Goal: Transaction & Acquisition: Book appointment/travel/reservation

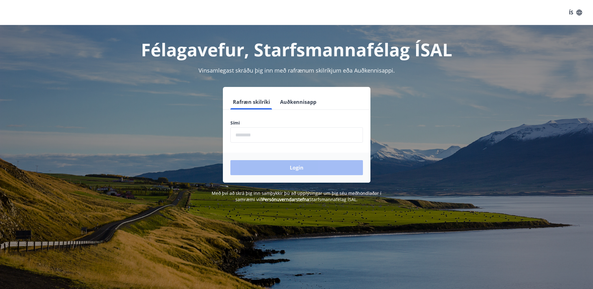
click at [264, 134] on input "phone" at bounding box center [296, 134] width 132 height 15
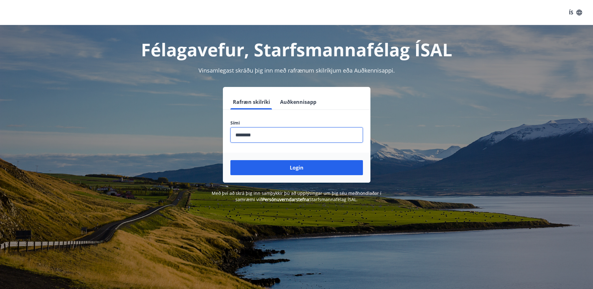
type input "********"
click at [230, 160] on button "Login" at bounding box center [296, 167] width 132 height 15
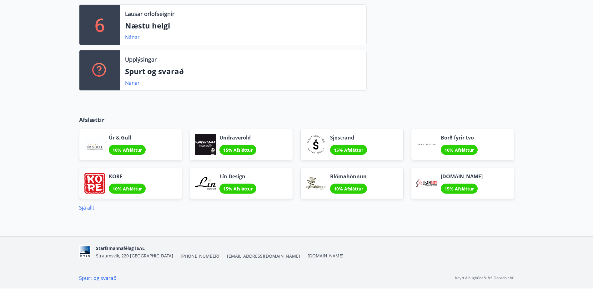
scroll to position [15, 0]
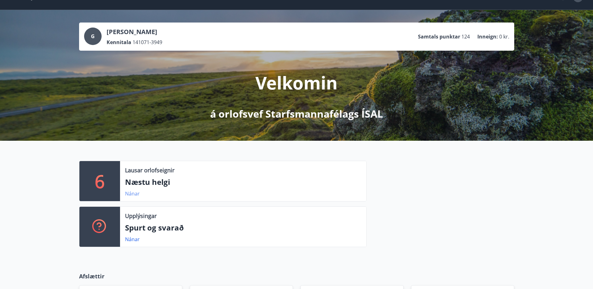
click at [136, 191] on link "Nánar" at bounding box center [132, 193] width 15 height 7
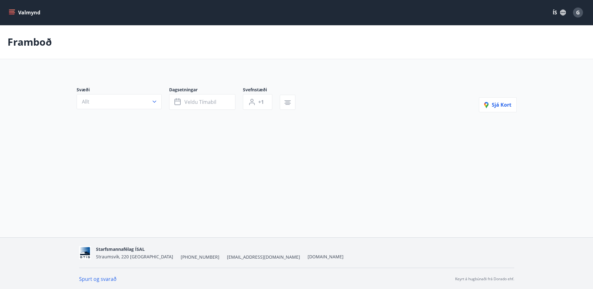
type input "*"
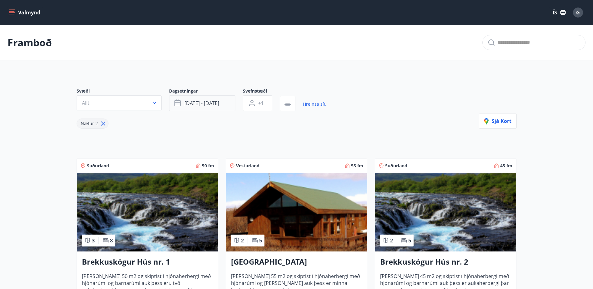
click at [178, 102] on icon "button" at bounding box center [177, 102] width 6 height 1
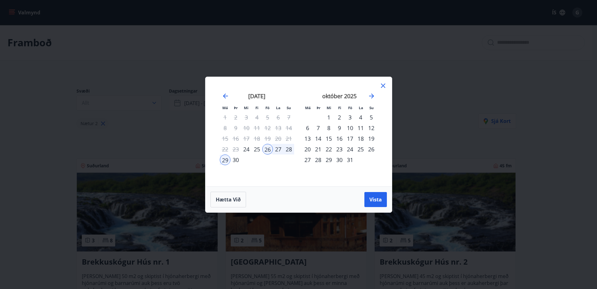
click at [350, 148] on div "24" at bounding box center [350, 149] width 11 height 11
drag, startPoint x: 377, startPoint y: 196, endPoint x: 374, endPoint y: 194, distance: 3.6
click at [377, 196] on span "Vista" at bounding box center [376, 199] width 12 height 7
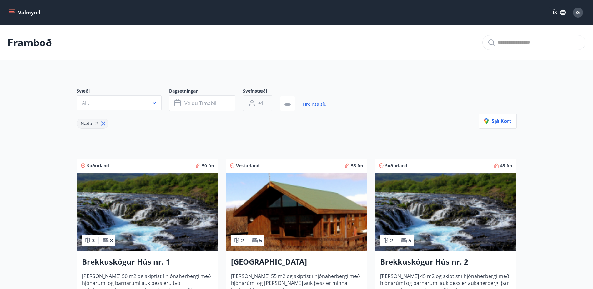
click at [262, 102] on span "+1" at bounding box center [261, 103] width 6 height 7
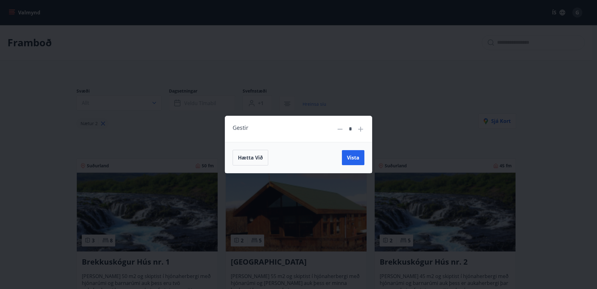
click at [361, 128] on icon at bounding box center [360, 128] width 7 height 7
click at [359, 158] on span "Vista" at bounding box center [353, 157] width 12 height 7
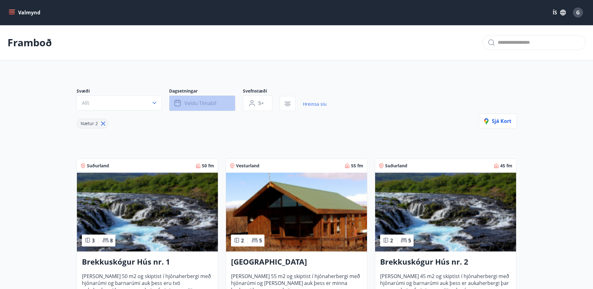
click at [200, 102] on span "Veldu tímabil" at bounding box center [200, 103] width 32 height 7
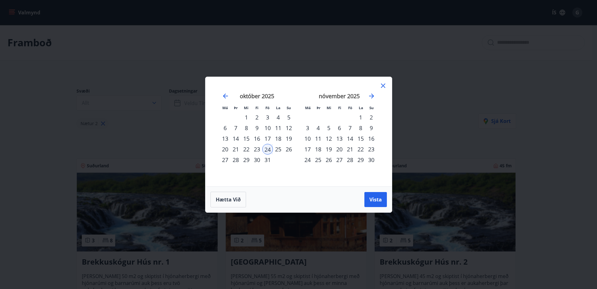
click at [268, 147] on div "24" at bounding box center [267, 149] width 11 height 11
click at [282, 148] on div "25" at bounding box center [278, 149] width 11 height 11
click at [290, 148] on div "26" at bounding box center [289, 149] width 11 height 11
click at [268, 149] on div "24" at bounding box center [267, 149] width 11 height 11
click at [277, 149] on div "25" at bounding box center [278, 149] width 11 height 11
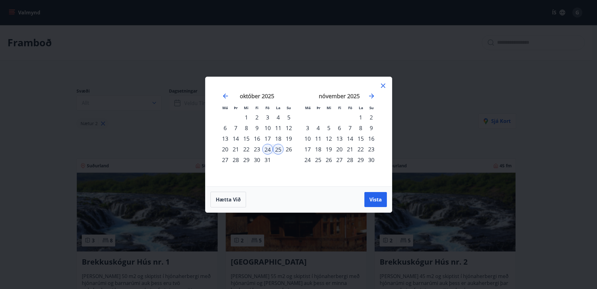
click at [287, 148] on div "26" at bounding box center [289, 149] width 11 height 11
click at [269, 149] on div "24" at bounding box center [267, 149] width 11 height 11
click at [286, 148] on div "26" at bounding box center [289, 149] width 11 height 11
click at [376, 197] on span "Vista" at bounding box center [376, 199] width 12 height 7
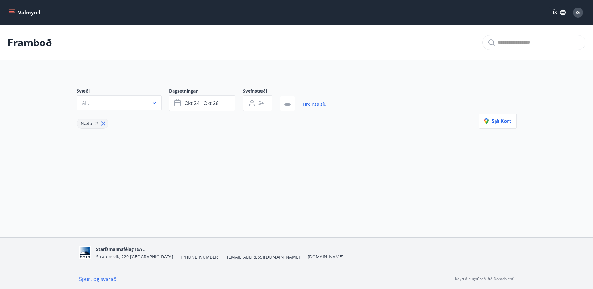
click at [262, 103] on span "5+" at bounding box center [261, 103] width 6 height 7
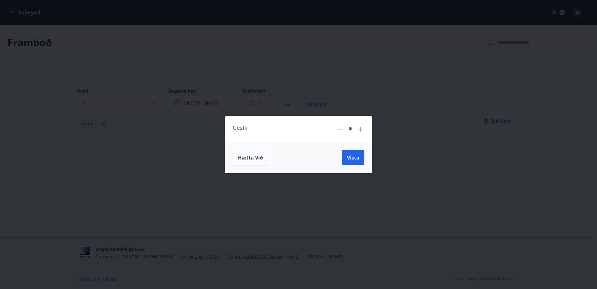
click at [341, 130] on icon at bounding box center [339, 128] width 7 height 7
click at [356, 155] on span "Vista" at bounding box center [353, 157] width 12 height 7
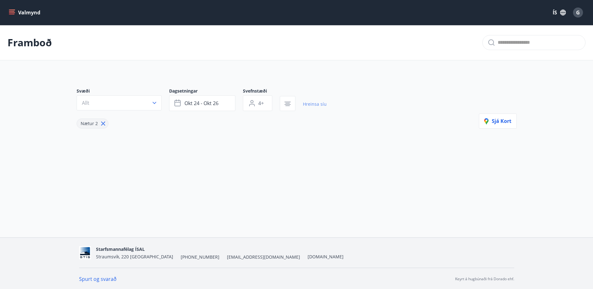
click at [312, 102] on link "Hreinsa síu" at bounding box center [315, 104] width 24 height 14
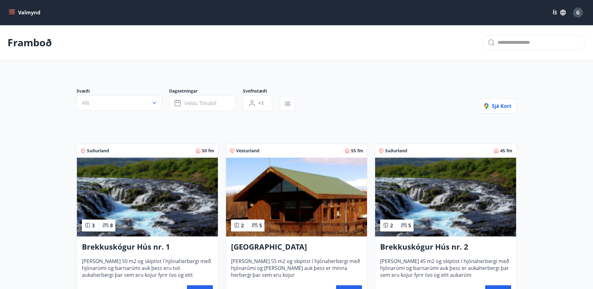
type input "*"
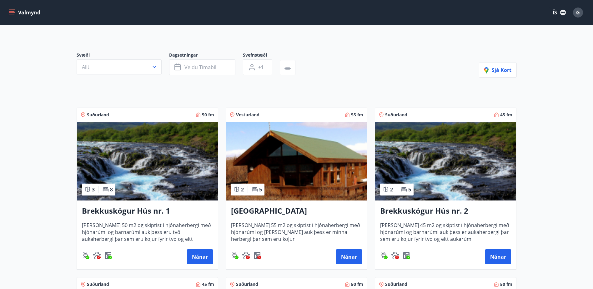
scroll to position [18, 0]
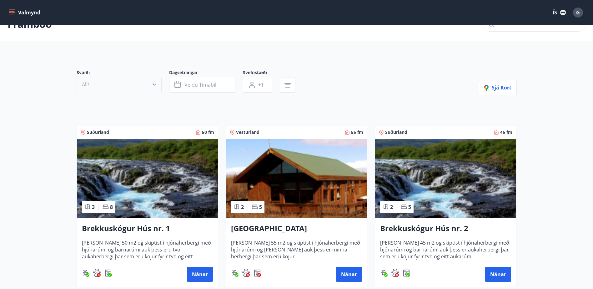
click at [155, 82] on icon "button" at bounding box center [154, 84] width 6 height 6
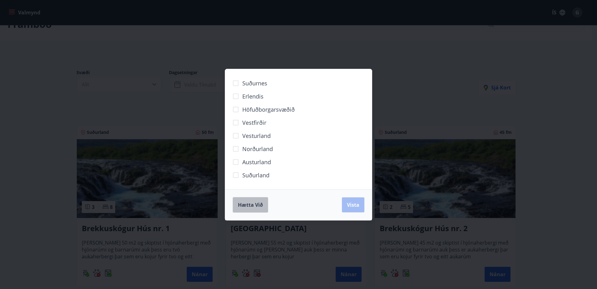
click at [250, 205] on span "Hætta við" at bounding box center [250, 204] width 25 height 7
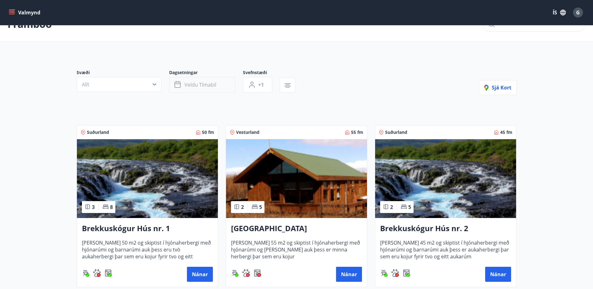
click at [177, 84] on icon "button" at bounding box center [177, 84] width 7 height 7
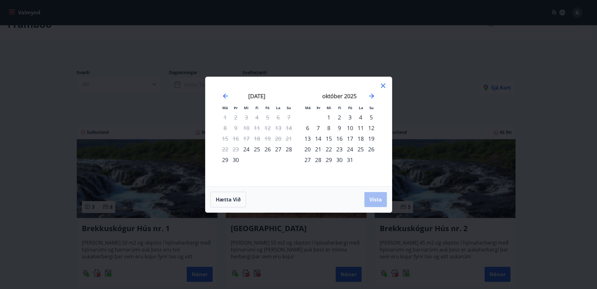
click at [351, 147] on div "24" at bounding box center [350, 149] width 11 height 11
click at [363, 149] on div "25" at bounding box center [361, 149] width 11 height 11
click at [381, 199] on span "Vista" at bounding box center [376, 199] width 12 height 7
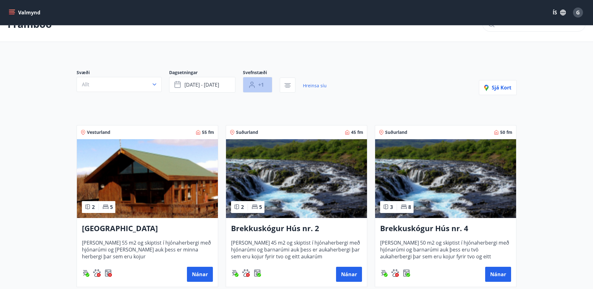
click at [257, 84] on button "+1" at bounding box center [257, 85] width 29 height 16
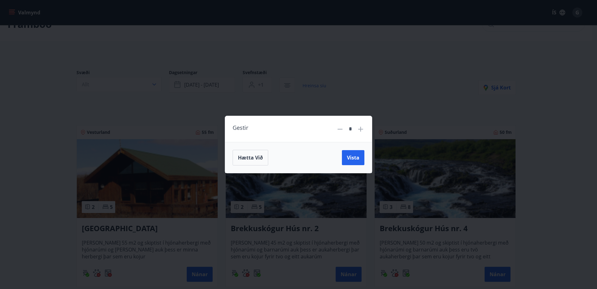
click at [359, 128] on icon at bounding box center [360, 128] width 7 height 7
click at [360, 128] on icon at bounding box center [360, 128] width 7 height 7
click at [360, 127] on icon at bounding box center [360, 128] width 7 height 7
type input "*"
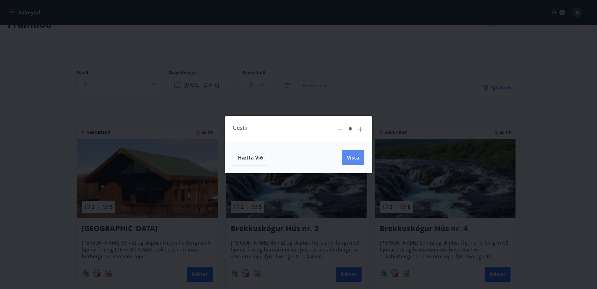
click at [356, 159] on span "Vista" at bounding box center [353, 157] width 12 height 7
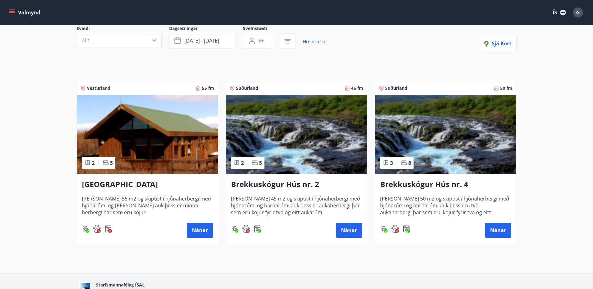
scroll to position [31, 0]
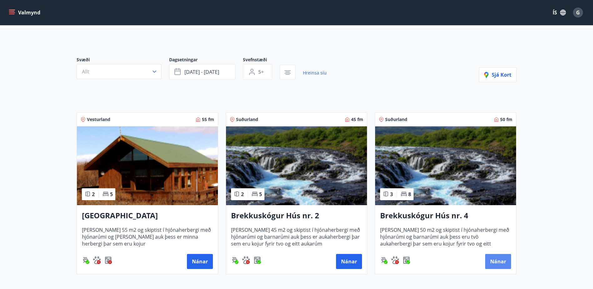
click at [501, 260] on button "Nánar" at bounding box center [498, 261] width 26 height 15
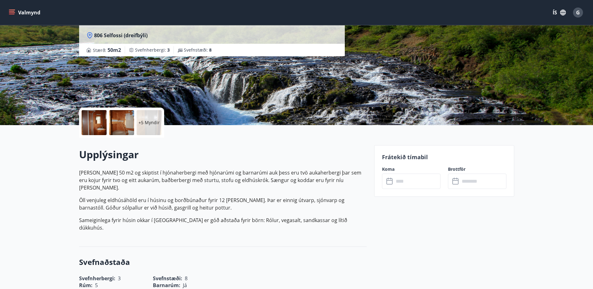
scroll to position [94, 0]
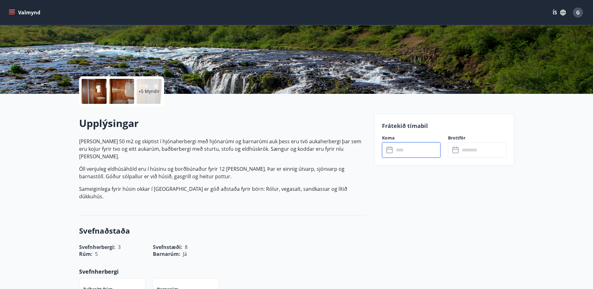
click at [415, 154] on input "text" at bounding box center [417, 149] width 47 height 15
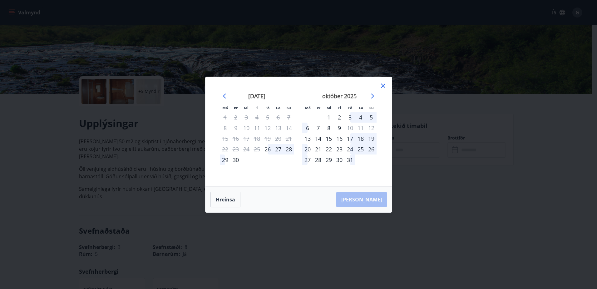
click at [349, 148] on div "24" at bounding box center [350, 149] width 11 height 11
click at [305, 162] on div "27" at bounding box center [307, 159] width 11 height 11
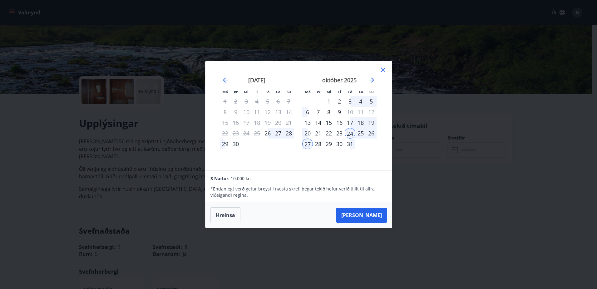
click at [372, 133] on div "26" at bounding box center [371, 133] width 11 height 11
click at [308, 143] on div "27" at bounding box center [307, 143] width 11 height 11
click at [353, 130] on div "24" at bounding box center [350, 133] width 11 height 11
click at [352, 134] on div "24" at bounding box center [350, 133] width 11 height 11
click at [225, 212] on button "Hreinsa" at bounding box center [226, 215] width 30 height 16
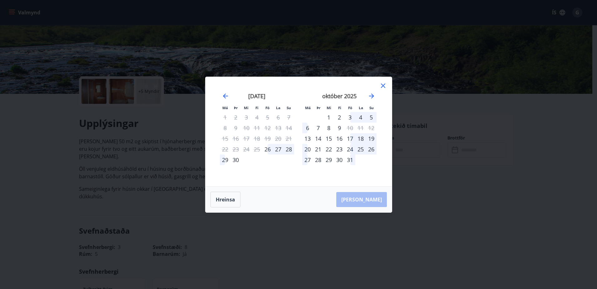
click at [351, 149] on div "24" at bounding box center [350, 149] width 11 height 11
click at [371, 149] on div "26" at bounding box center [371, 149] width 11 height 11
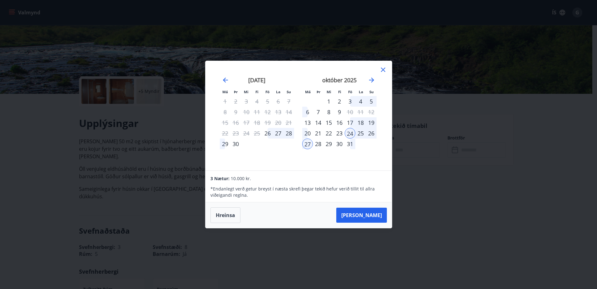
click at [229, 213] on button "Hreinsa" at bounding box center [226, 215] width 30 height 16
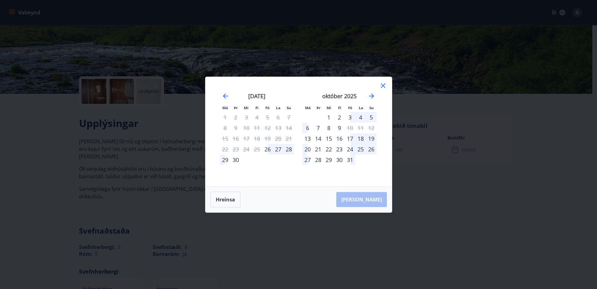
click at [351, 148] on div "24" at bounding box center [350, 149] width 11 height 11
click at [362, 148] on div "25" at bounding box center [361, 149] width 11 height 11
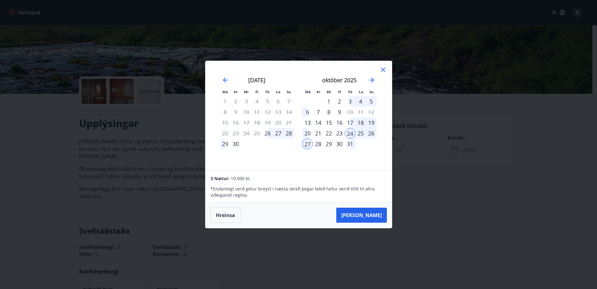
click at [367, 215] on button "[PERSON_NAME]" at bounding box center [361, 214] width 51 height 15
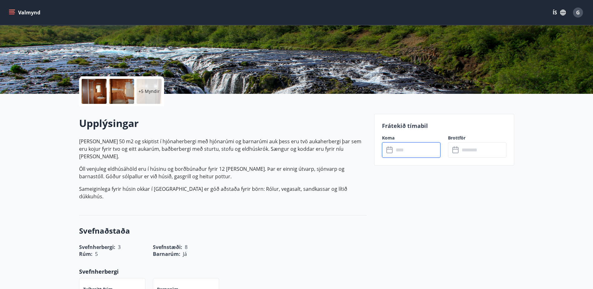
type input "******"
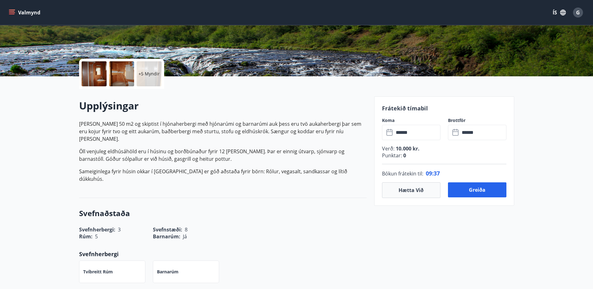
scroll to position [125, 0]
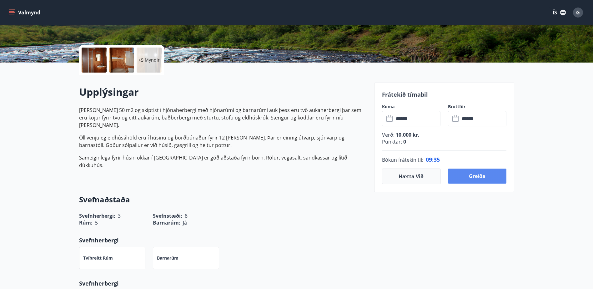
click at [478, 174] on button "Greiða" at bounding box center [477, 175] width 58 height 15
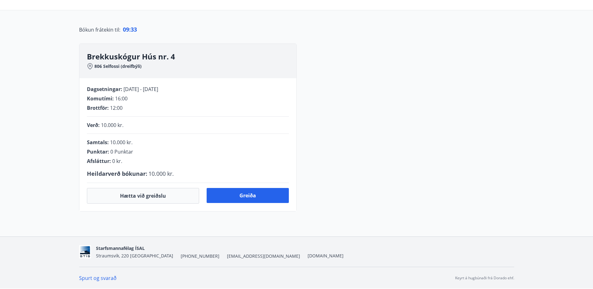
scroll to position [125, 0]
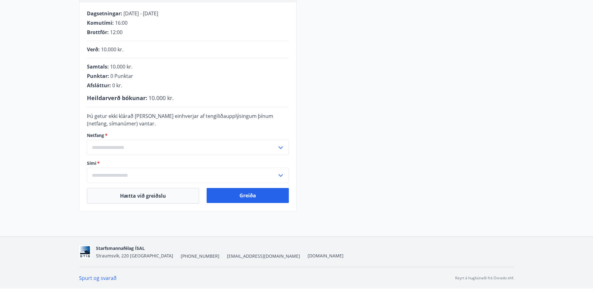
click at [104, 146] on input "text" at bounding box center [182, 147] width 190 height 15
click at [110, 142] on input "text" at bounding box center [182, 147] width 190 height 15
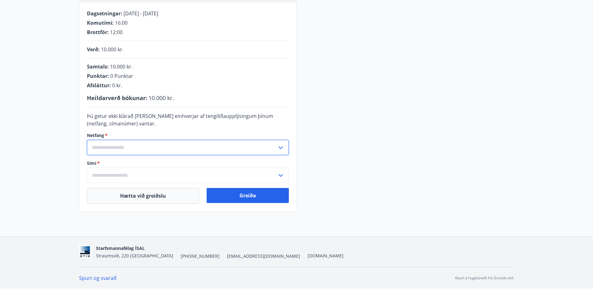
click at [115, 144] on input "text" at bounding box center [182, 147] width 190 height 15
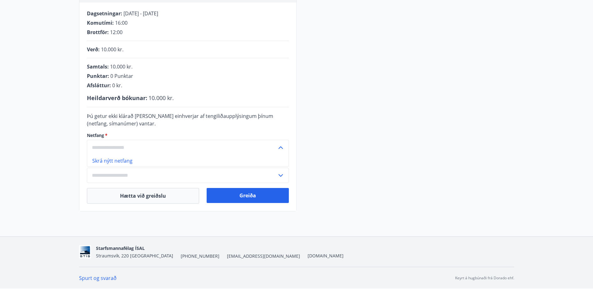
click at [108, 160] on li "Skrá nýtt netfang" at bounding box center [187, 160] width 201 height 11
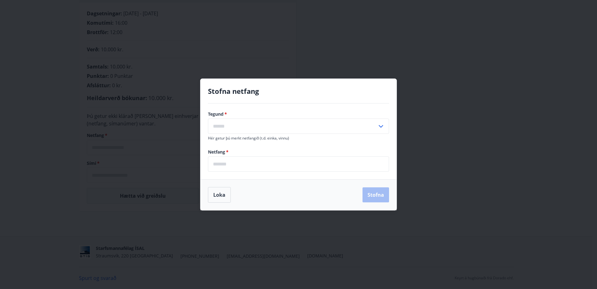
click at [231, 125] on input "text" at bounding box center [292, 125] width 169 height 15
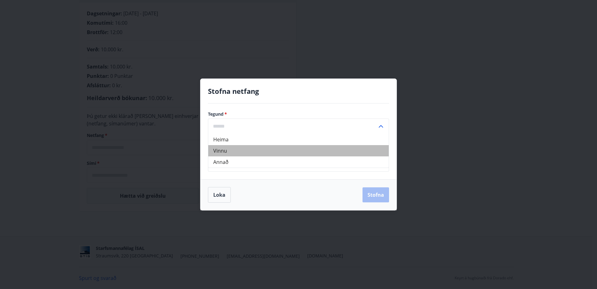
click at [227, 148] on li "Vinnu" at bounding box center [298, 150] width 181 height 11
type input "*****"
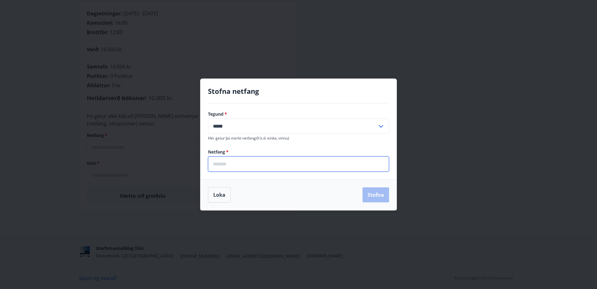
click at [225, 163] on input "email" at bounding box center [298, 163] width 181 height 15
type input "**********"
click at [381, 193] on button "Stofna" at bounding box center [376, 194] width 27 height 15
type input "**********"
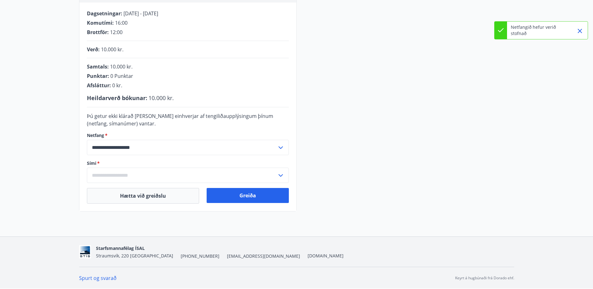
click at [109, 172] on input "text" at bounding box center [182, 174] width 190 height 15
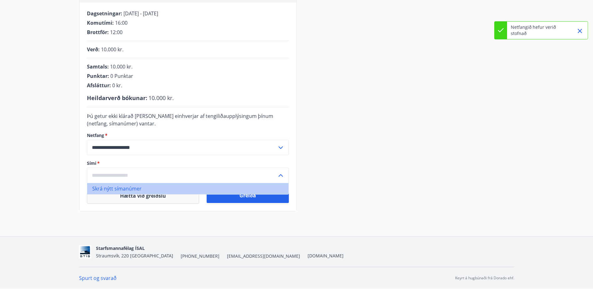
click at [114, 189] on li "Skrá nýtt símanúmer" at bounding box center [187, 188] width 201 height 11
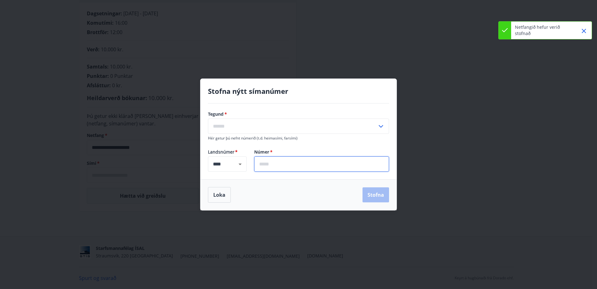
drag, startPoint x: 274, startPoint y: 158, endPoint x: 278, endPoint y: 162, distance: 6.4
click at [275, 158] on input "text" at bounding box center [321, 163] width 135 height 15
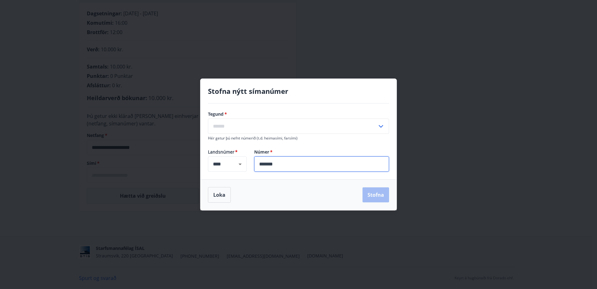
type input "*******"
click at [240, 126] on input "text" at bounding box center [292, 125] width 169 height 15
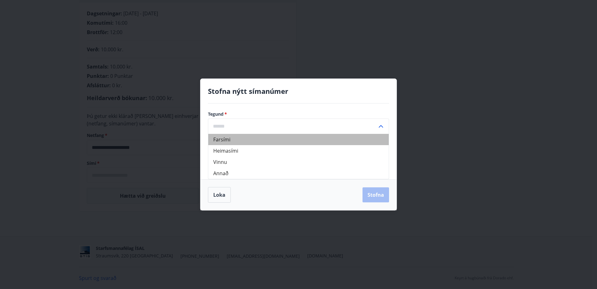
click at [228, 137] on li "Farsími" at bounding box center [298, 139] width 181 height 11
type input "*******"
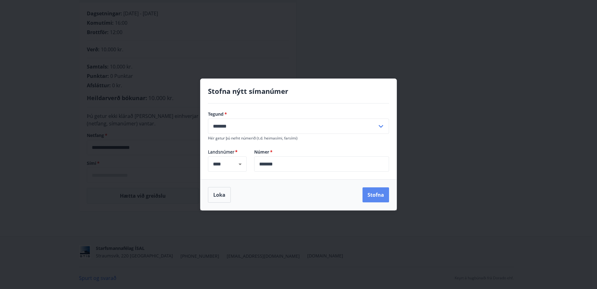
click at [379, 192] on button "Stofna" at bounding box center [376, 194] width 27 height 15
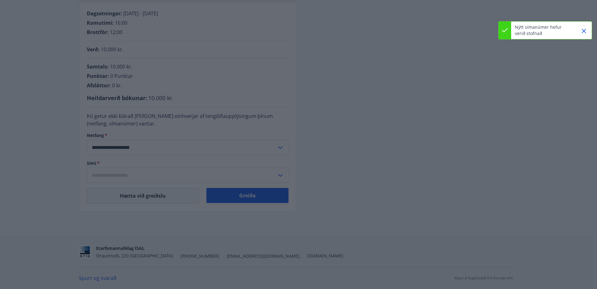
type input "**********"
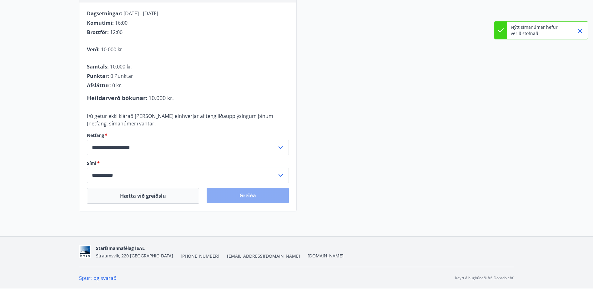
click at [248, 194] on button "Greiða" at bounding box center [247, 195] width 82 height 15
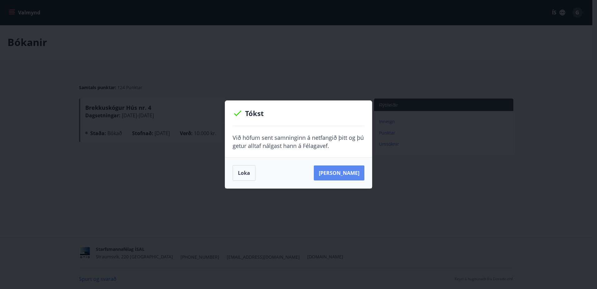
click at [346, 171] on button "[PERSON_NAME]" at bounding box center [339, 172] width 51 height 15
drag, startPoint x: 245, startPoint y: 171, endPoint x: 228, endPoint y: 156, distance: 22.8
click at [246, 171] on button "Loka" at bounding box center [244, 173] width 23 height 16
